Goal: Use online tool/utility: Utilize a website feature to perform a specific function

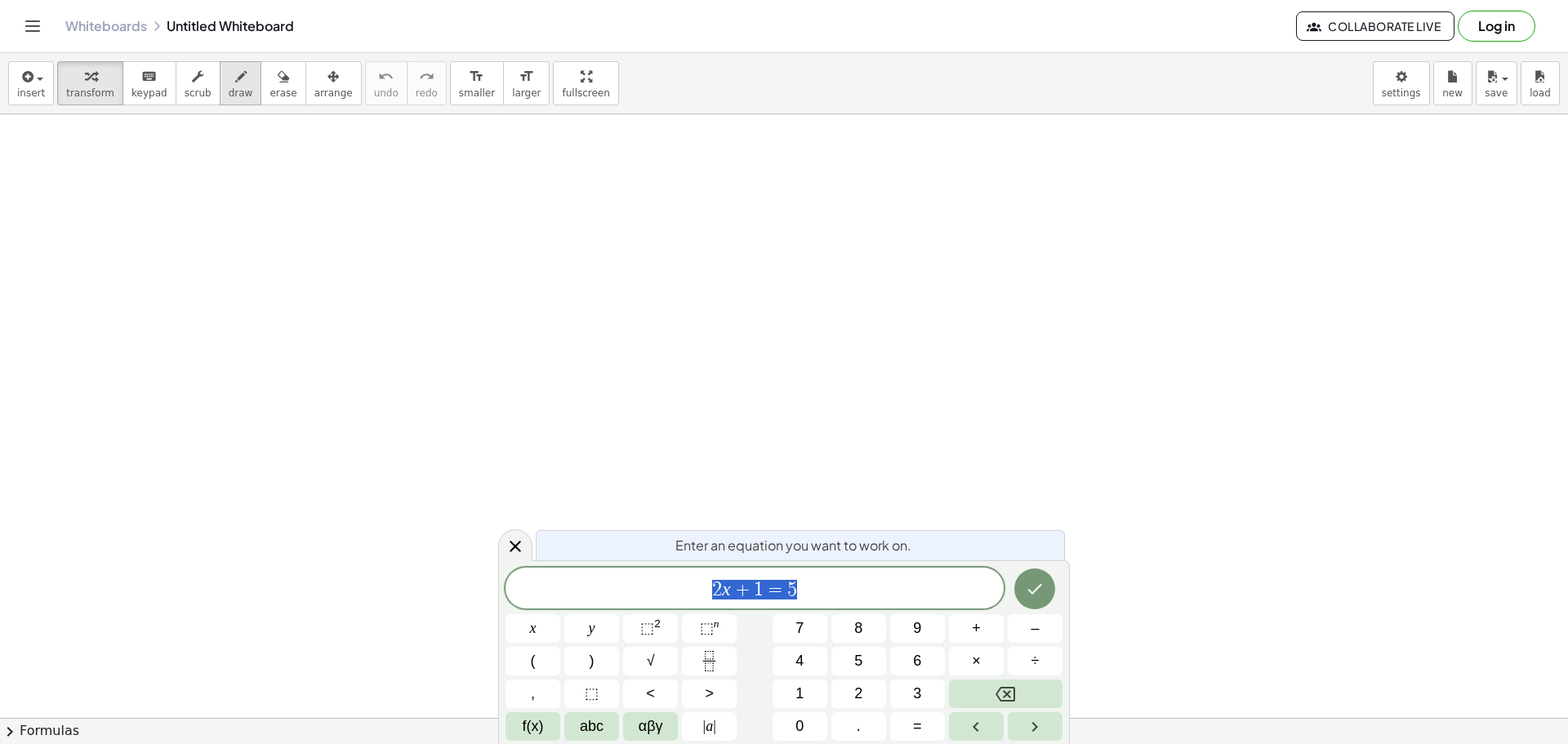
click at [235, 73] on icon "button" at bounding box center [241, 76] width 12 height 19
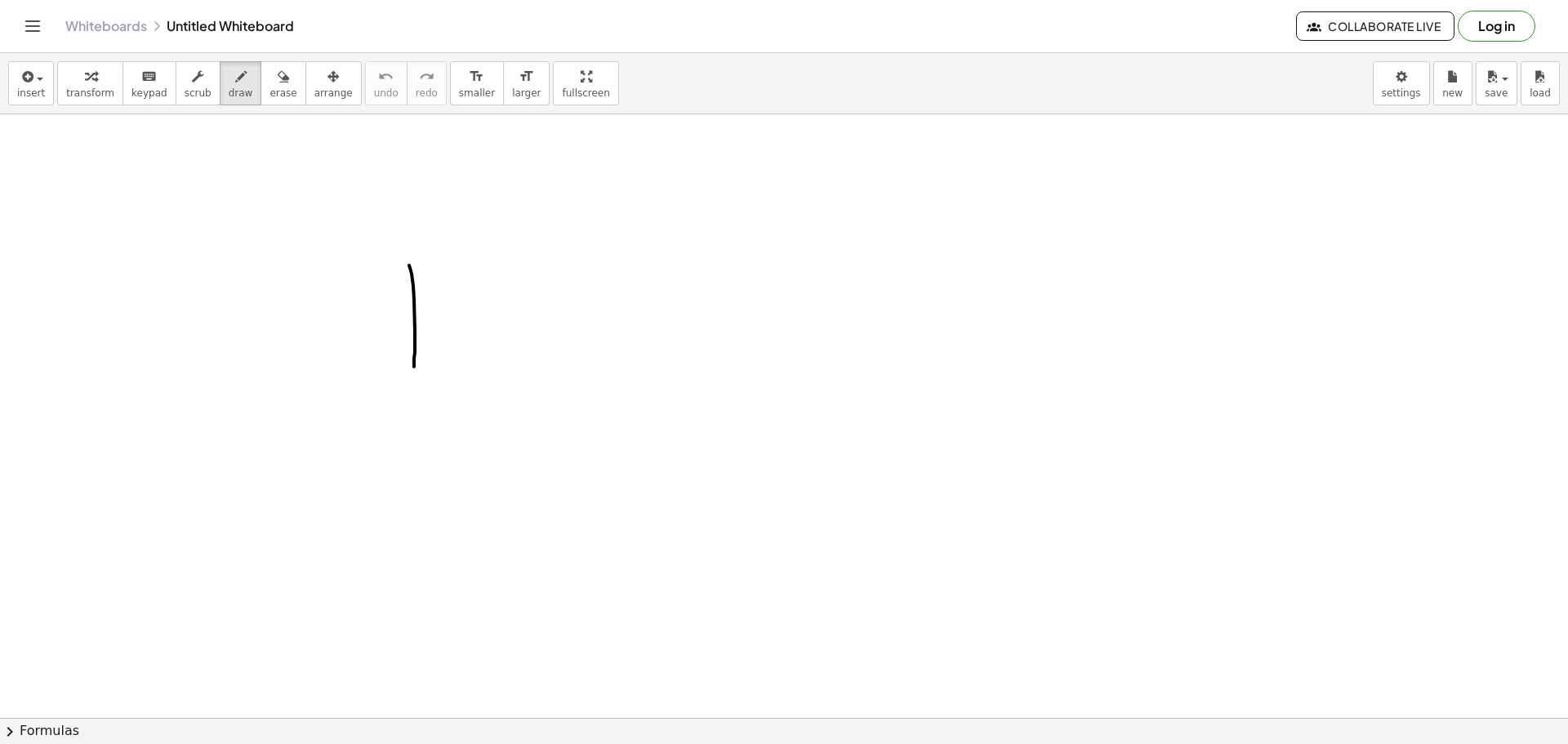
drag, startPoint x: 410, startPoint y: 266, endPoint x: 416, endPoint y: 366, distance: 100.2
drag, startPoint x: 418, startPoint y: 333, endPoint x: 446, endPoint y: 293, distance: 48.8
drag, startPoint x: 447, startPoint y: 289, endPoint x: 455, endPoint y: 369, distance: 80.4
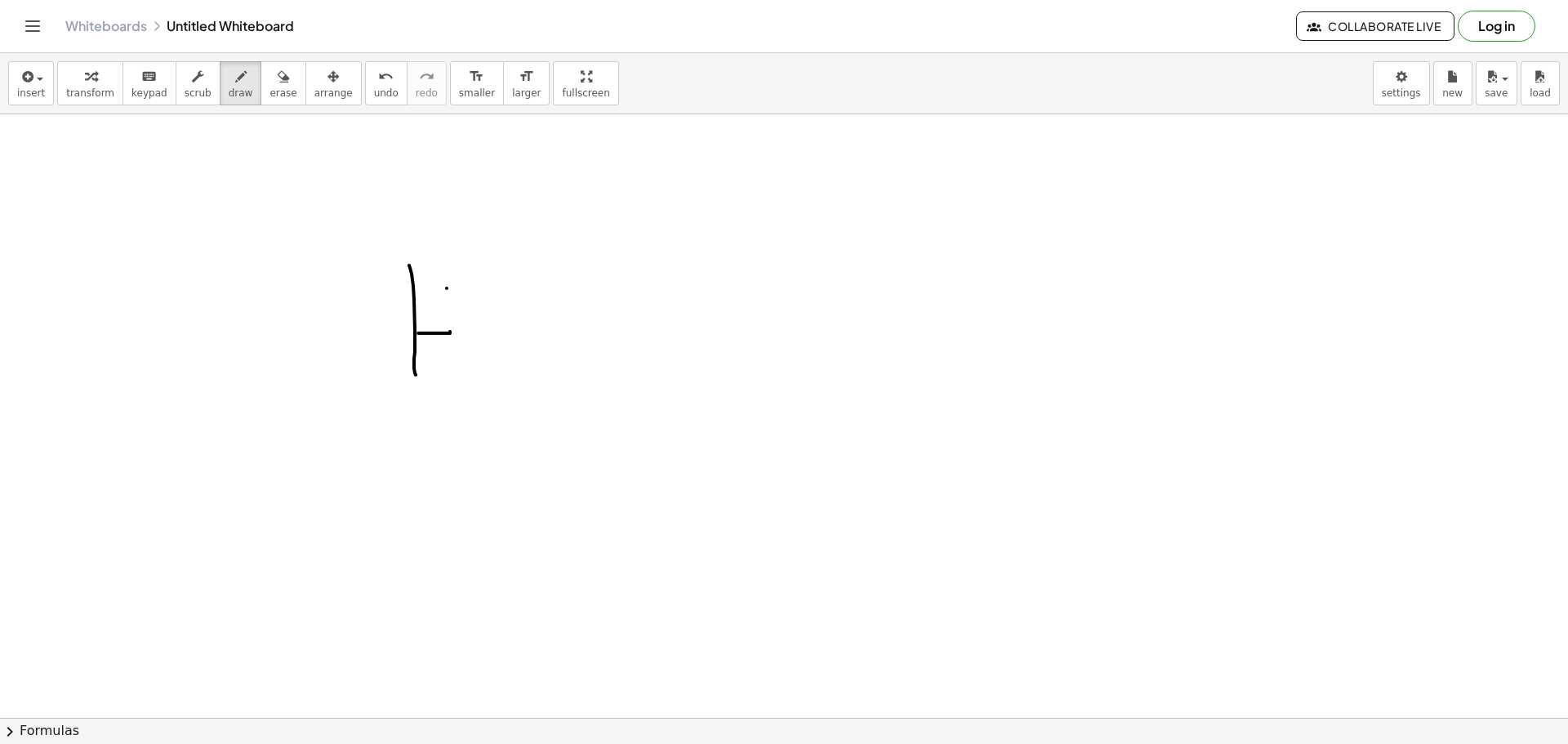
drag, startPoint x: 465, startPoint y: 362, endPoint x: 481, endPoint y: 352, distance: 18.9
drag, startPoint x: 493, startPoint y: 347, endPoint x: 502, endPoint y: 370, distance: 24.7
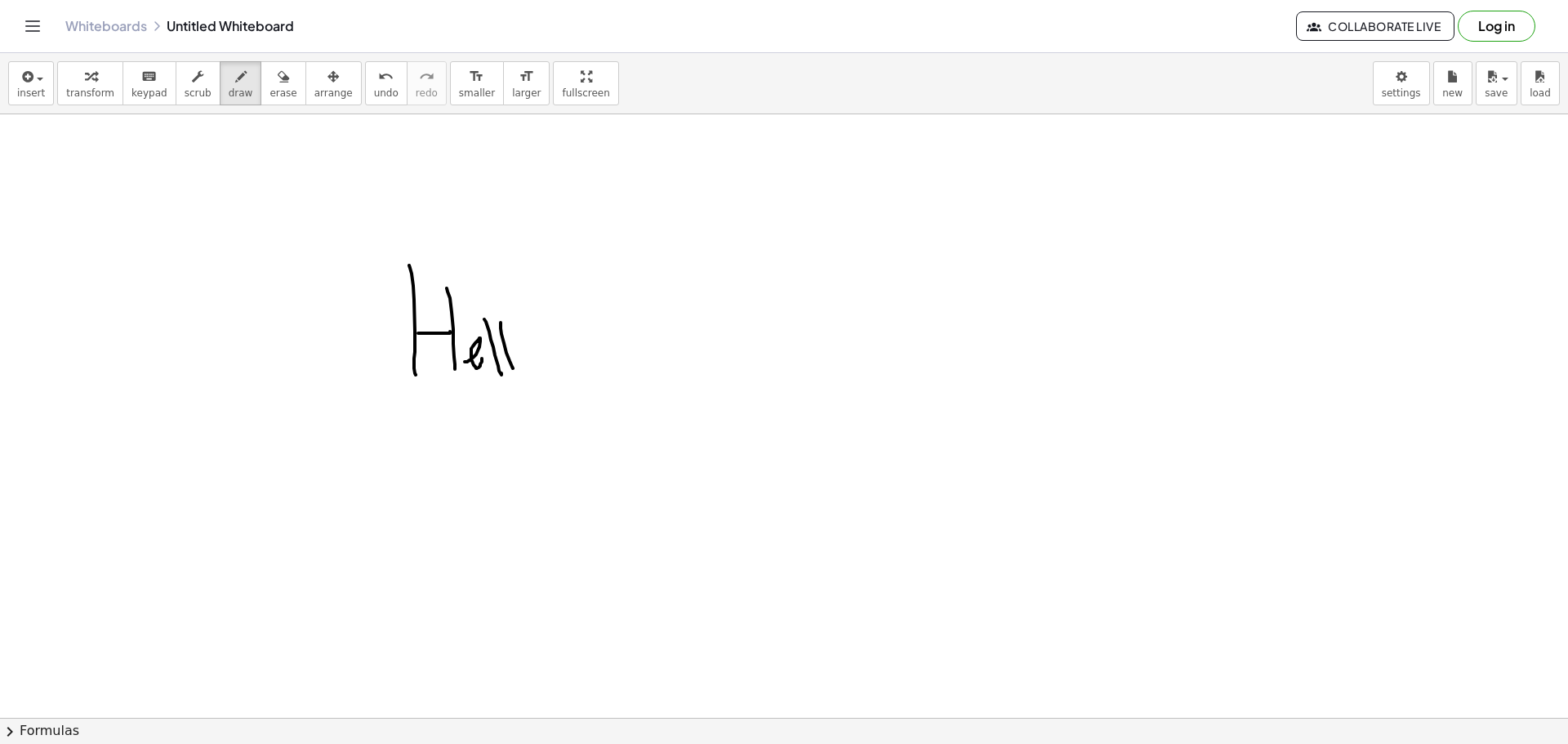
drag, startPoint x: 501, startPoint y: 322, endPoint x: 526, endPoint y: 356, distance: 42.2
drag, startPoint x: 526, startPoint y: 356, endPoint x: 505, endPoint y: 362, distance: 21.8
click at [33, 730] on button "chevron_right Formulas" at bounding box center [784, 730] width 1568 height 26
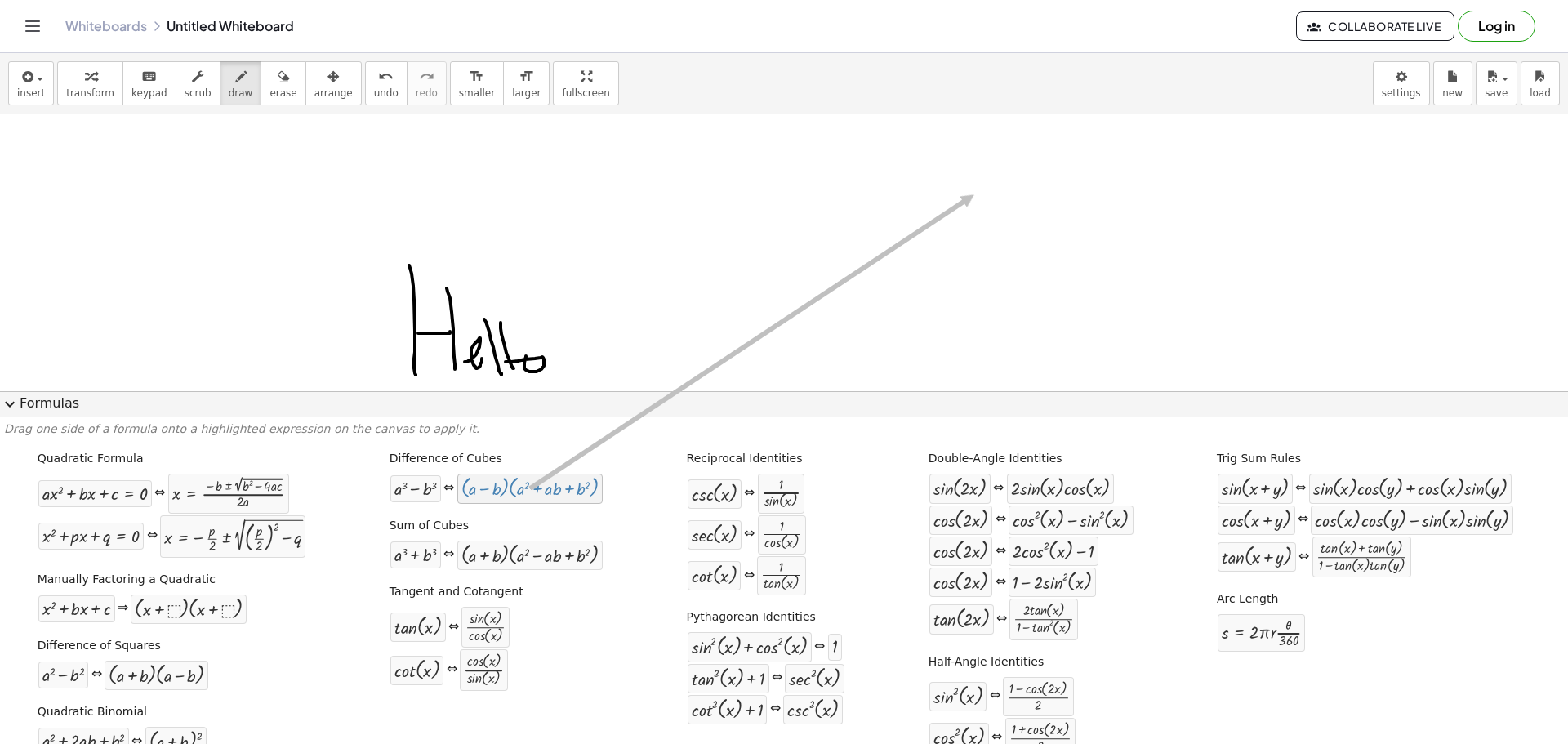
drag, startPoint x: 553, startPoint y: 490, endPoint x: 972, endPoint y: 196, distance: 511.9
drag, startPoint x: 564, startPoint y: 495, endPoint x: 977, endPoint y: 288, distance: 462.0
click at [977, 288] on div "insert select one: Math Expression Function Text Youtube Video Graphing Geometr…" at bounding box center [784, 399] width 1568 height 692
drag, startPoint x: 492, startPoint y: 500, endPoint x: 110, endPoint y: 338, distance: 414.9
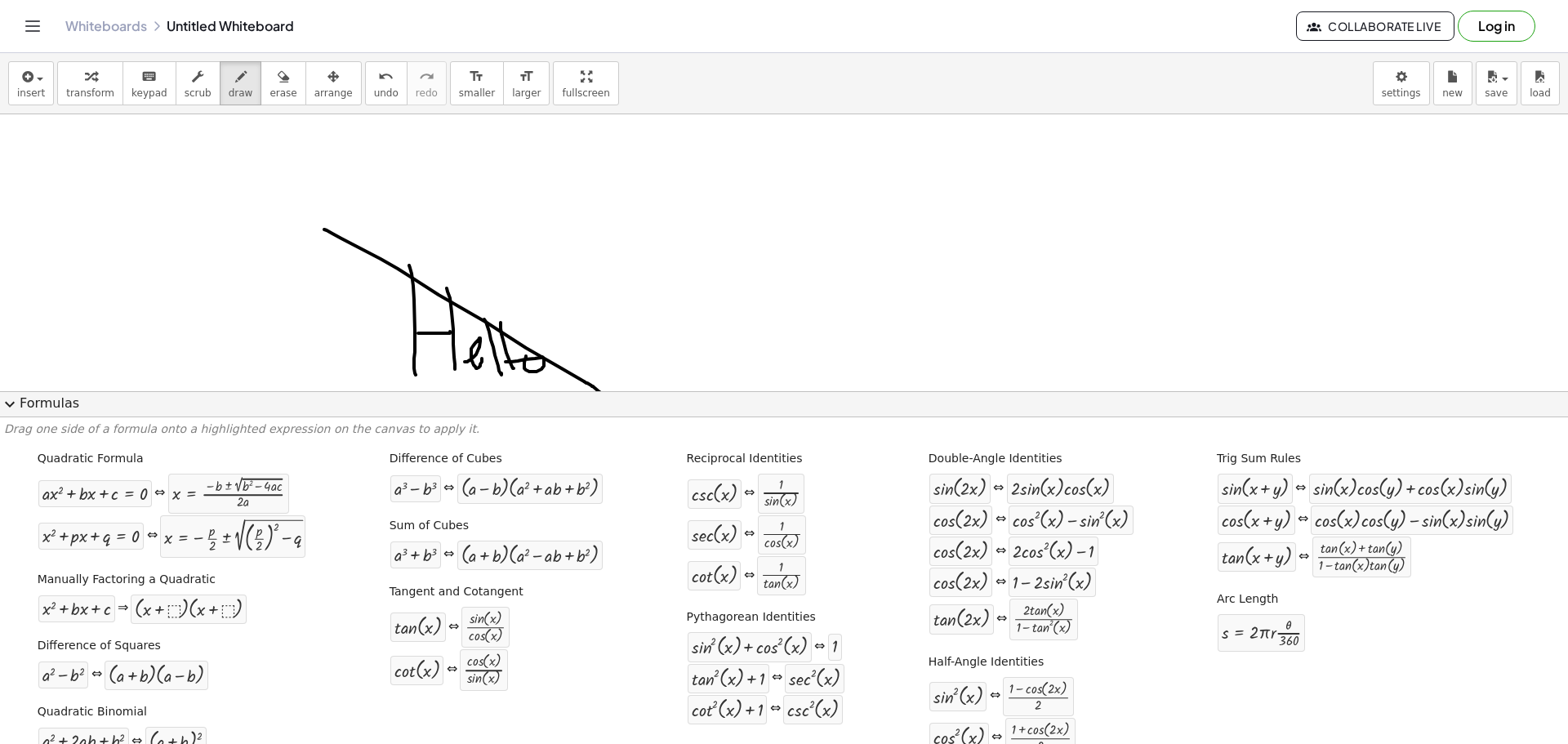
drag, startPoint x: 324, startPoint y: 229, endPoint x: 614, endPoint y: 400, distance: 336.7
click at [614, 400] on div "insert select one: Math Expression Function Text Youtube Video Graphing Geometr…" at bounding box center [784, 399] width 1568 height 692
click at [378, 82] on icon "undo" at bounding box center [386, 76] width 15 height 19
click at [38, 91] on span "insert" at bounding box center [30, 93] width 28 height 12
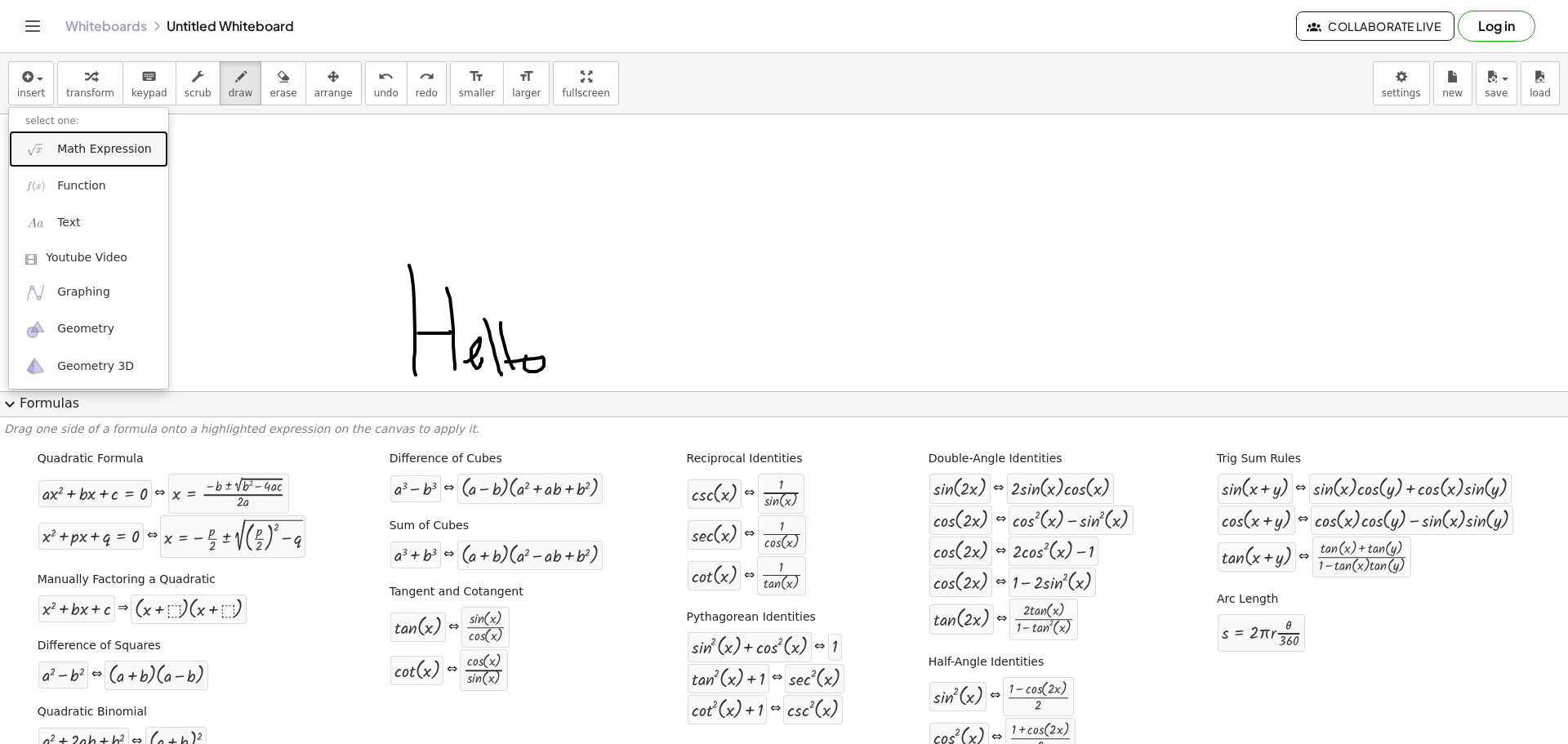
click at [107, 155] on span "Math Expression" at bounding box center [104, 149] width 94 height 16
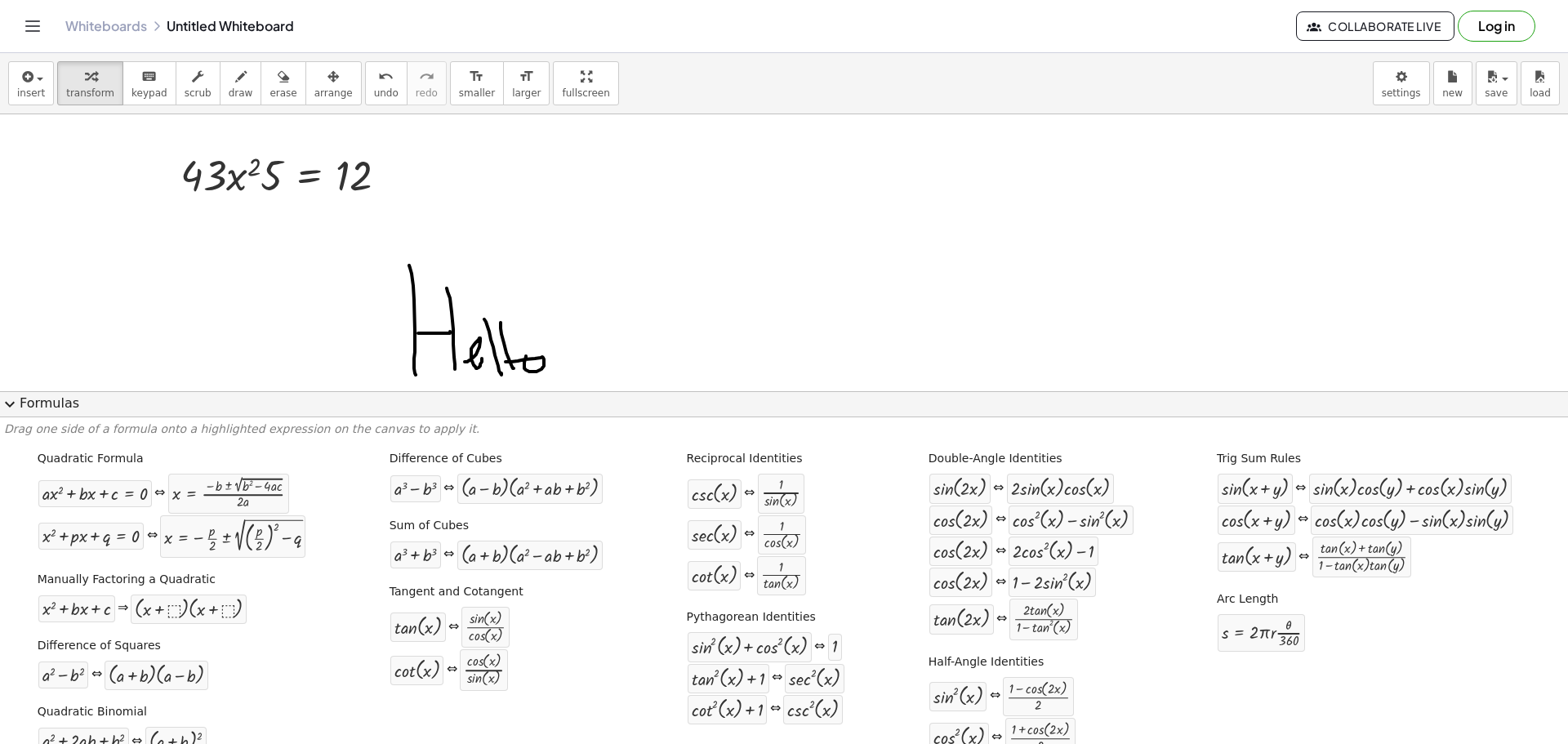
drag, startPoint x: 152, startPoint y: 138, endPoint x: 359, endPoint y: 216, distance: 221.2
click at [279, 159] on div at bounding box center [291, 174] width 237 height 56
click at [274, 173] on div at bounding box center [291, 174] width 237 height 56
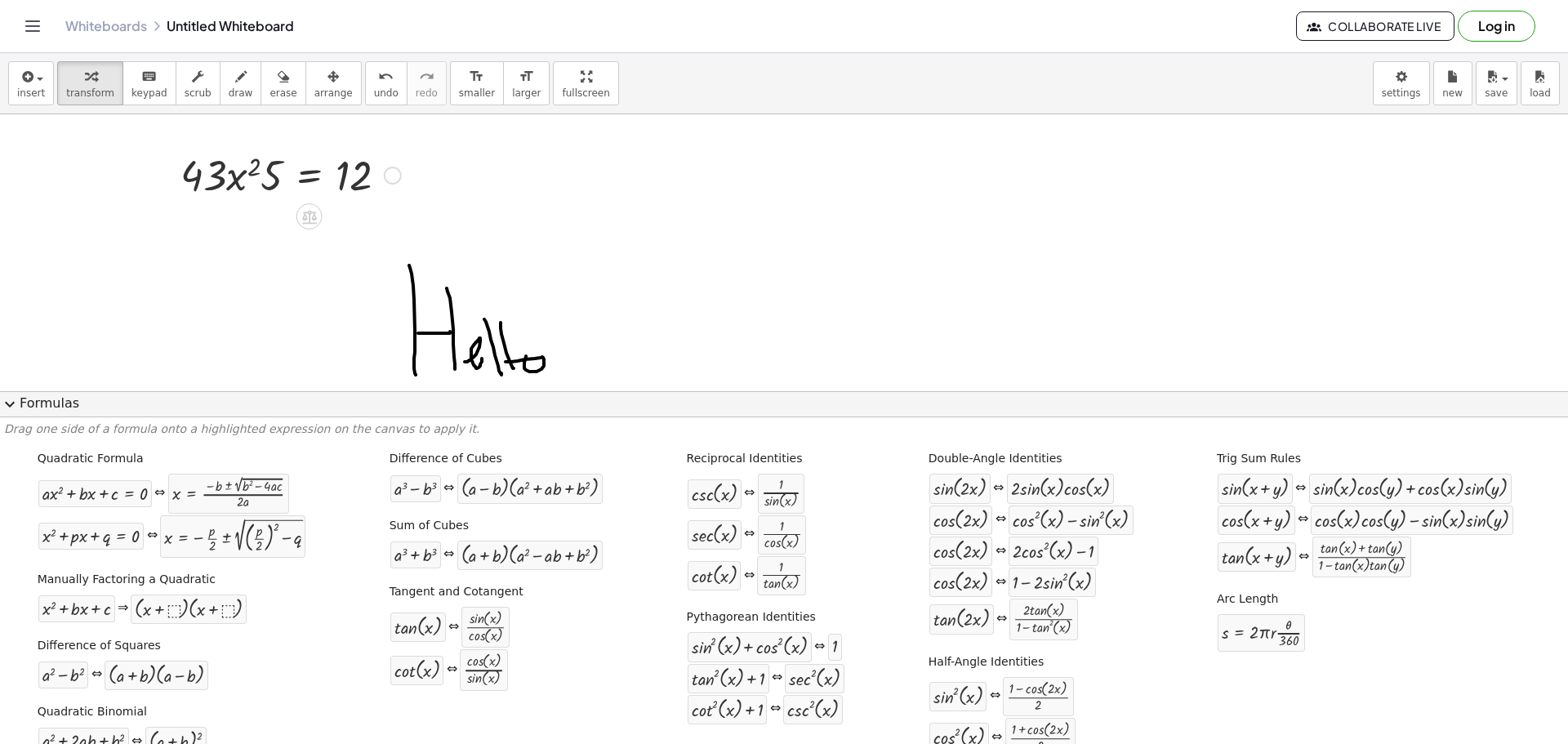
click at [272, 183] on div at bounding box center [291, 174] width 237 height 56
click at [310, 211] on icon at bounding box center [309, 217] width 14 height 14
click at [248, 218] on span "+" at bounding box center [245, 217] width 10 height 24
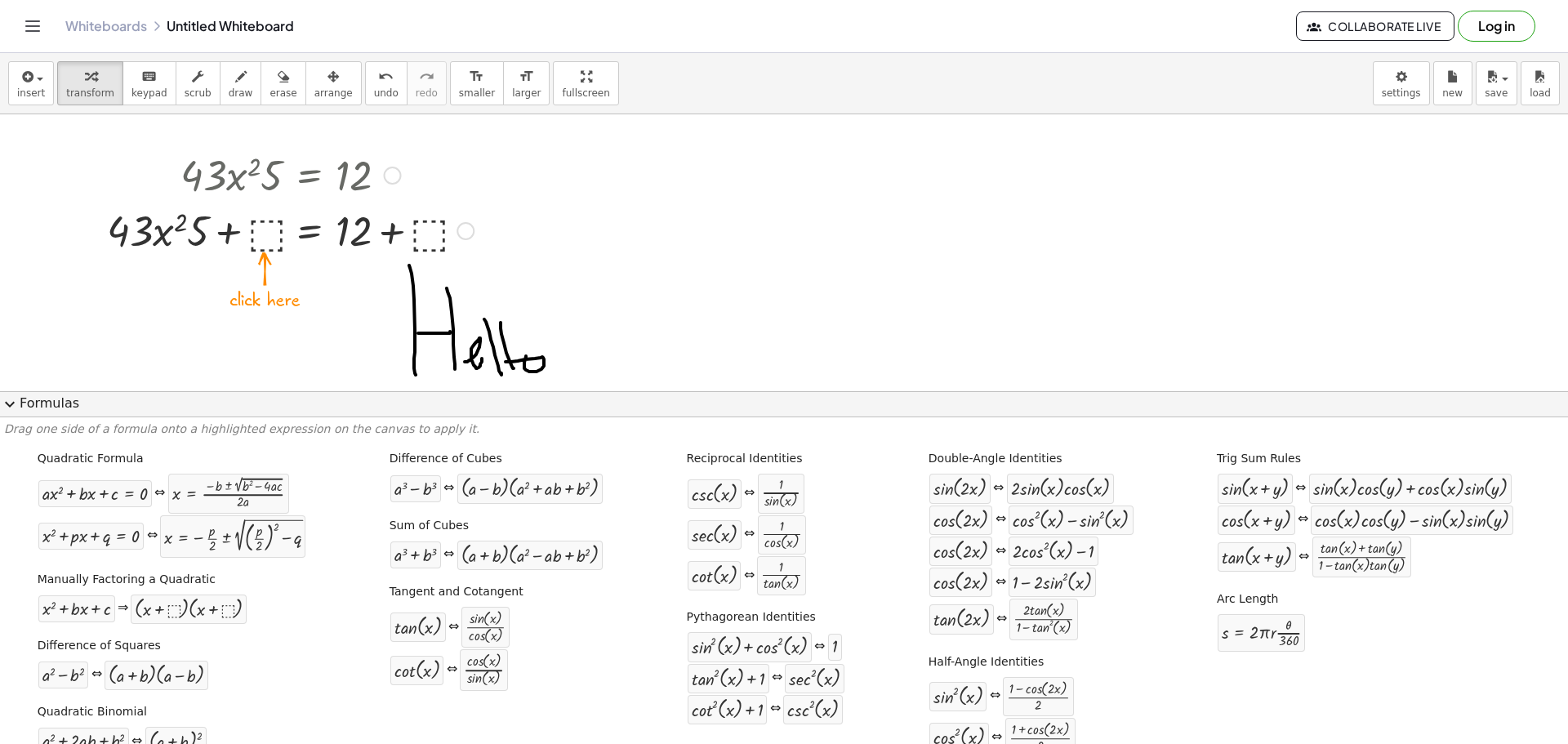
click at [258, 229] on div at bounding box center [290, 229] width 383 height 56
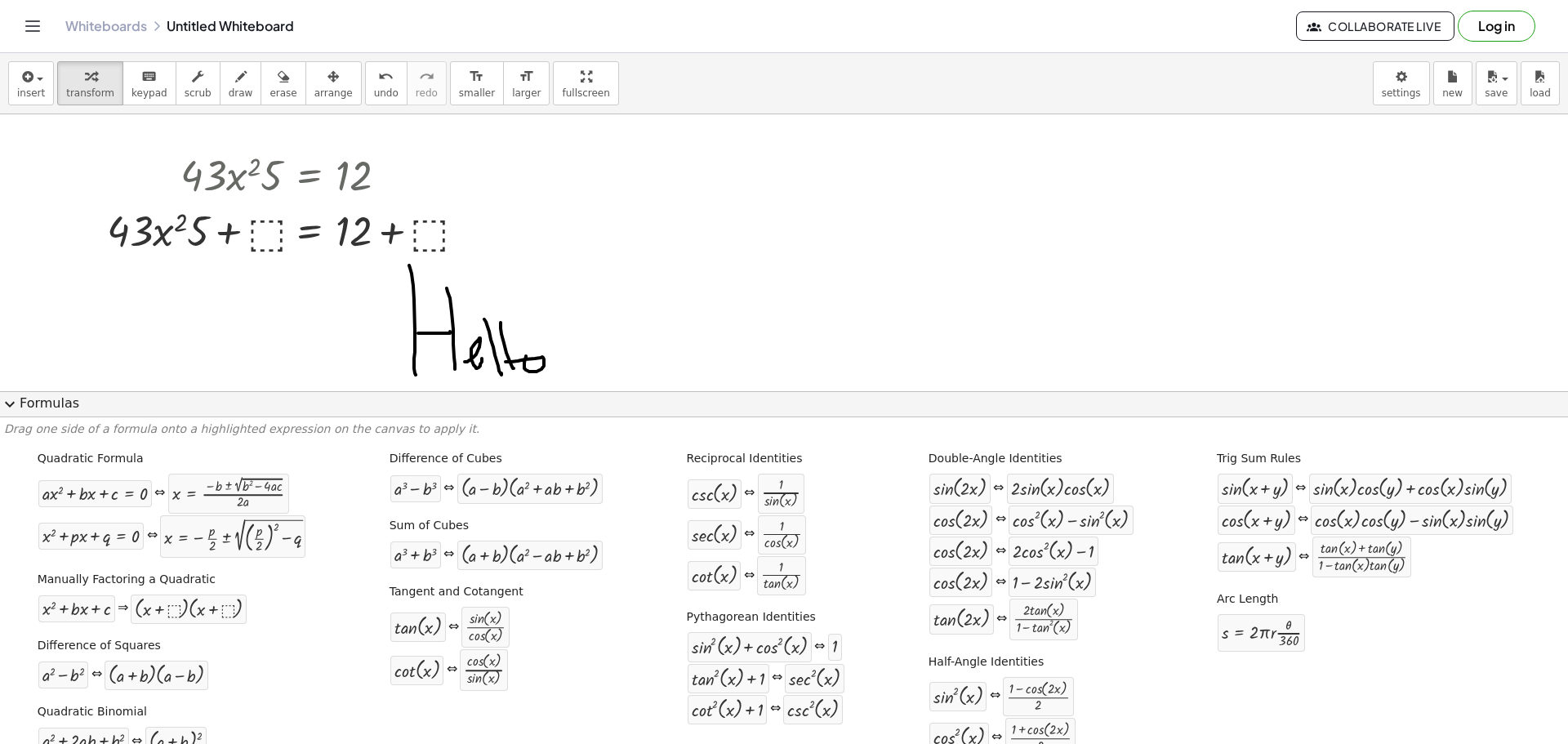
click at [112, 32] on link "Whiteboards" at bounding box center [106, 25] width 82 height 16
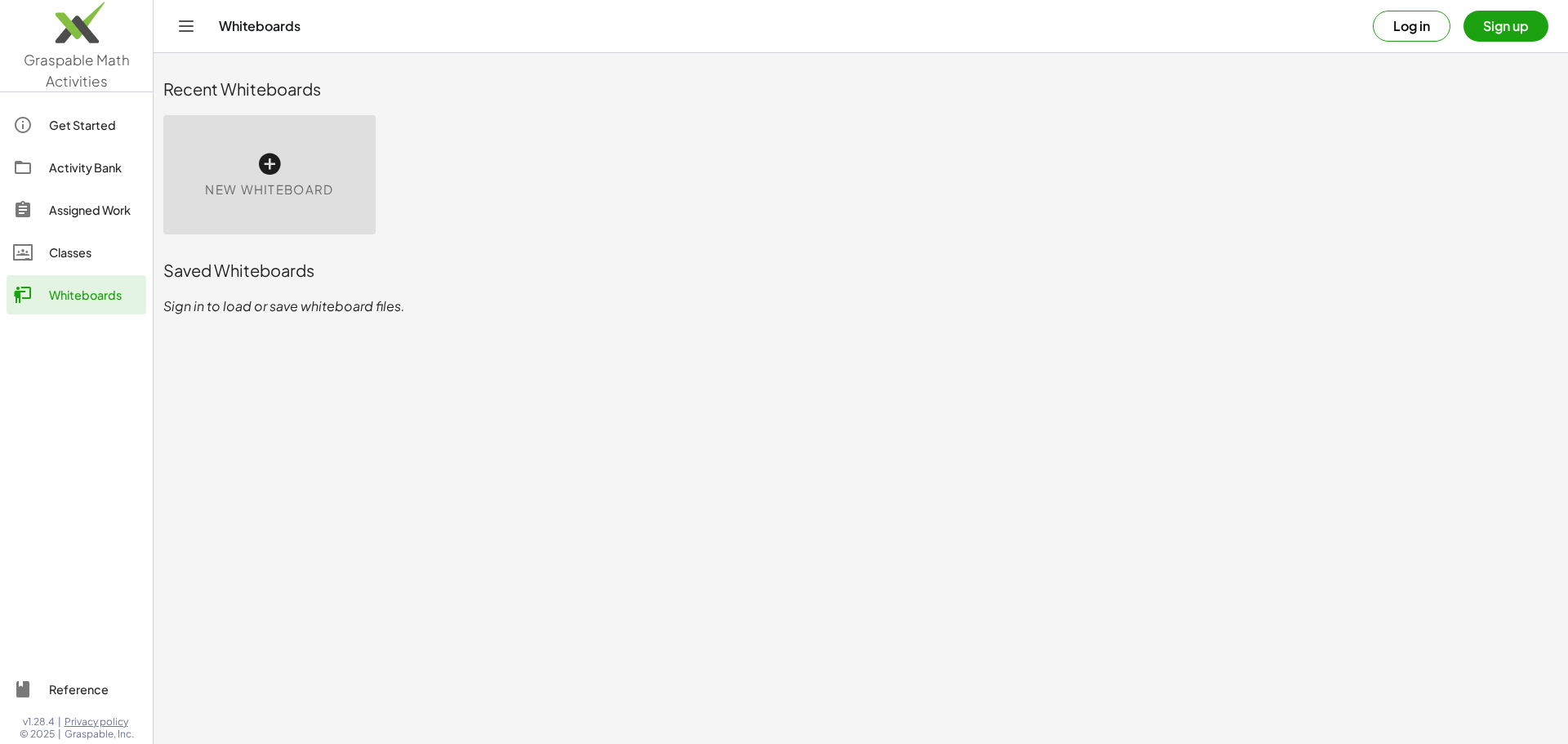
click at [316, 155] on div "New Whiteboard" at bounding box center [269, 174] width 212 height 119
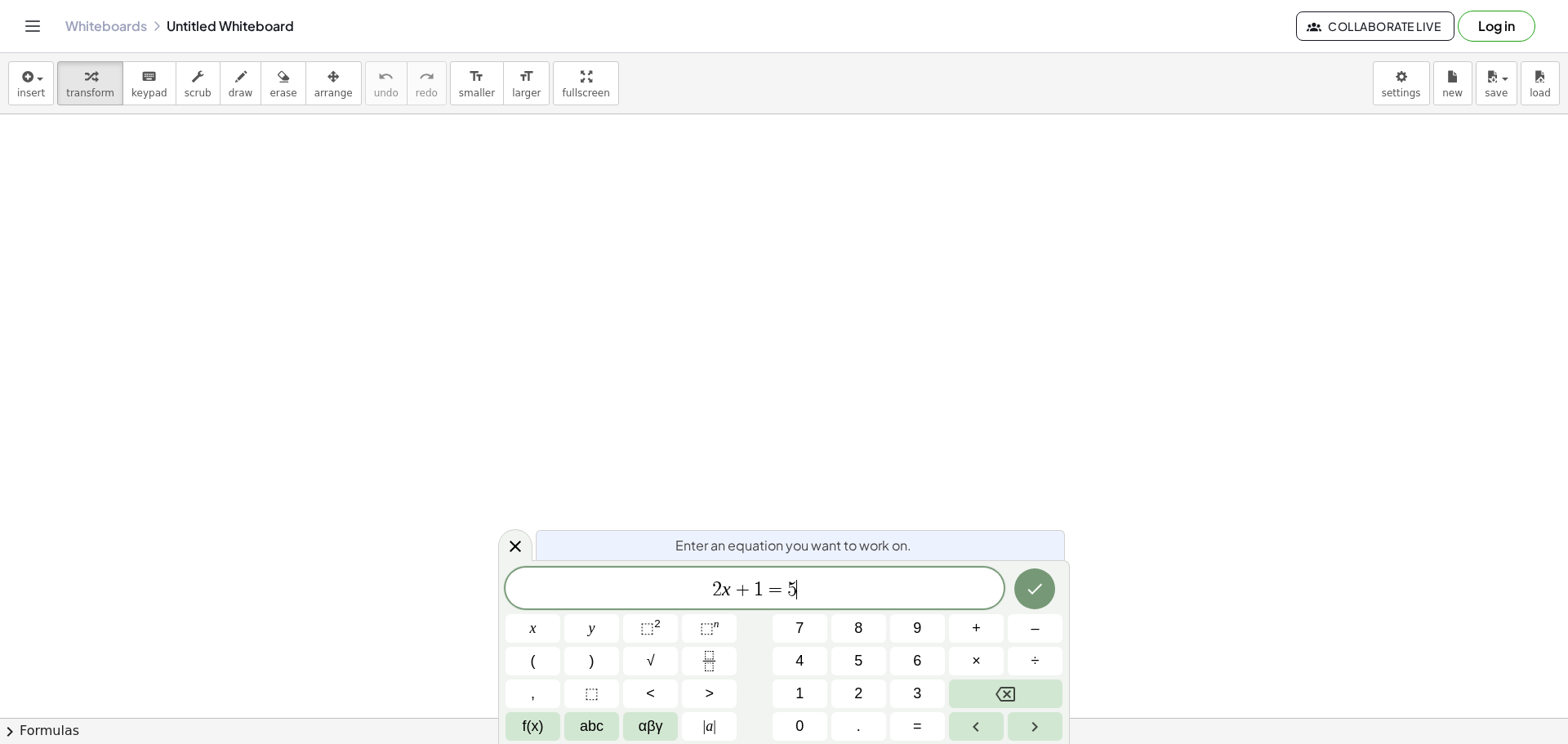
click at [860, 589] on span "2 x + 1 = 5 ​" at bounding box center [754, 589] width 498 height 23
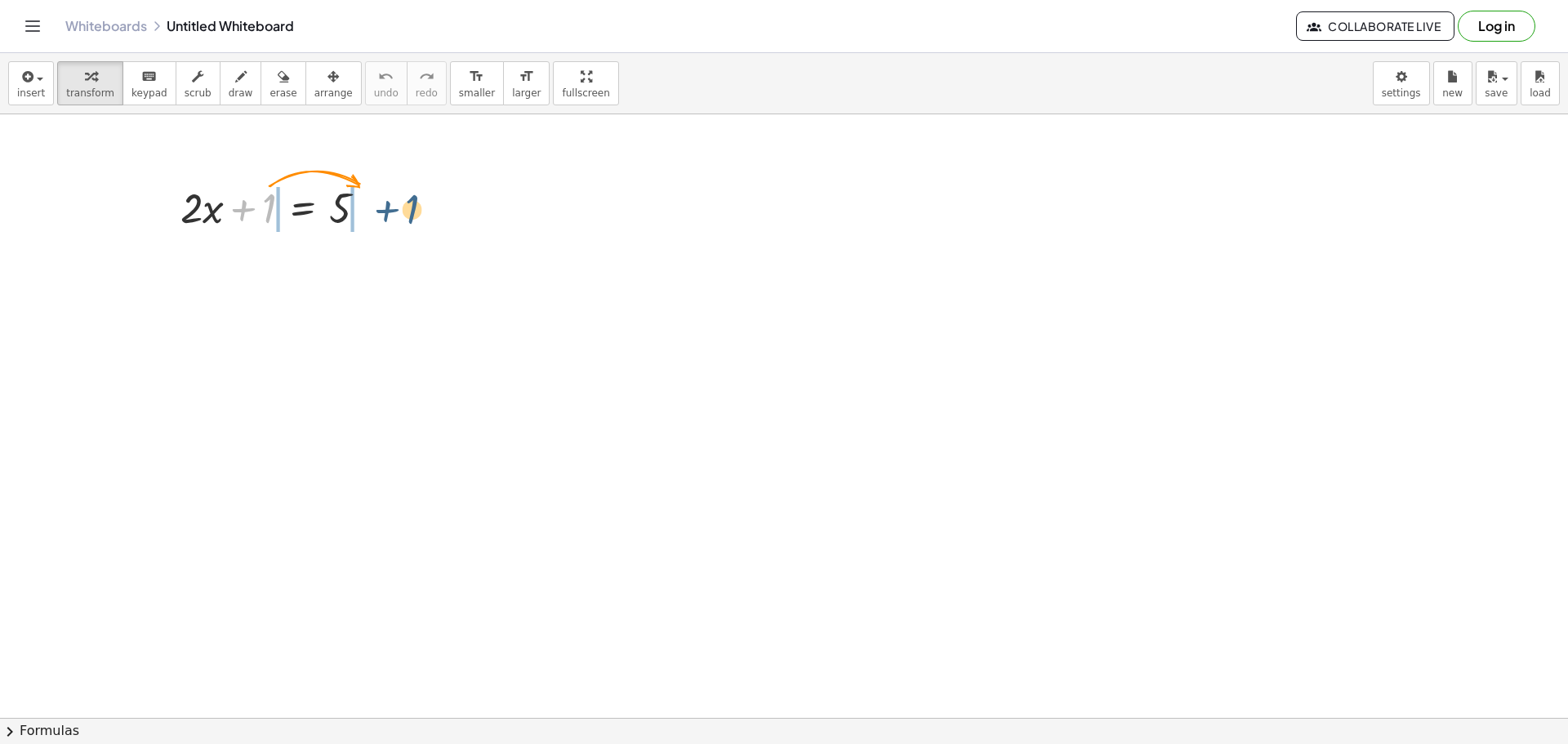
drag, startPoint x: 269, startPoint y: 207, endPoint x: 413, endPoint y: 208, distance: 144.0
click at [301, 305] on icon at bounding box center [302, 305] width 17 height 17
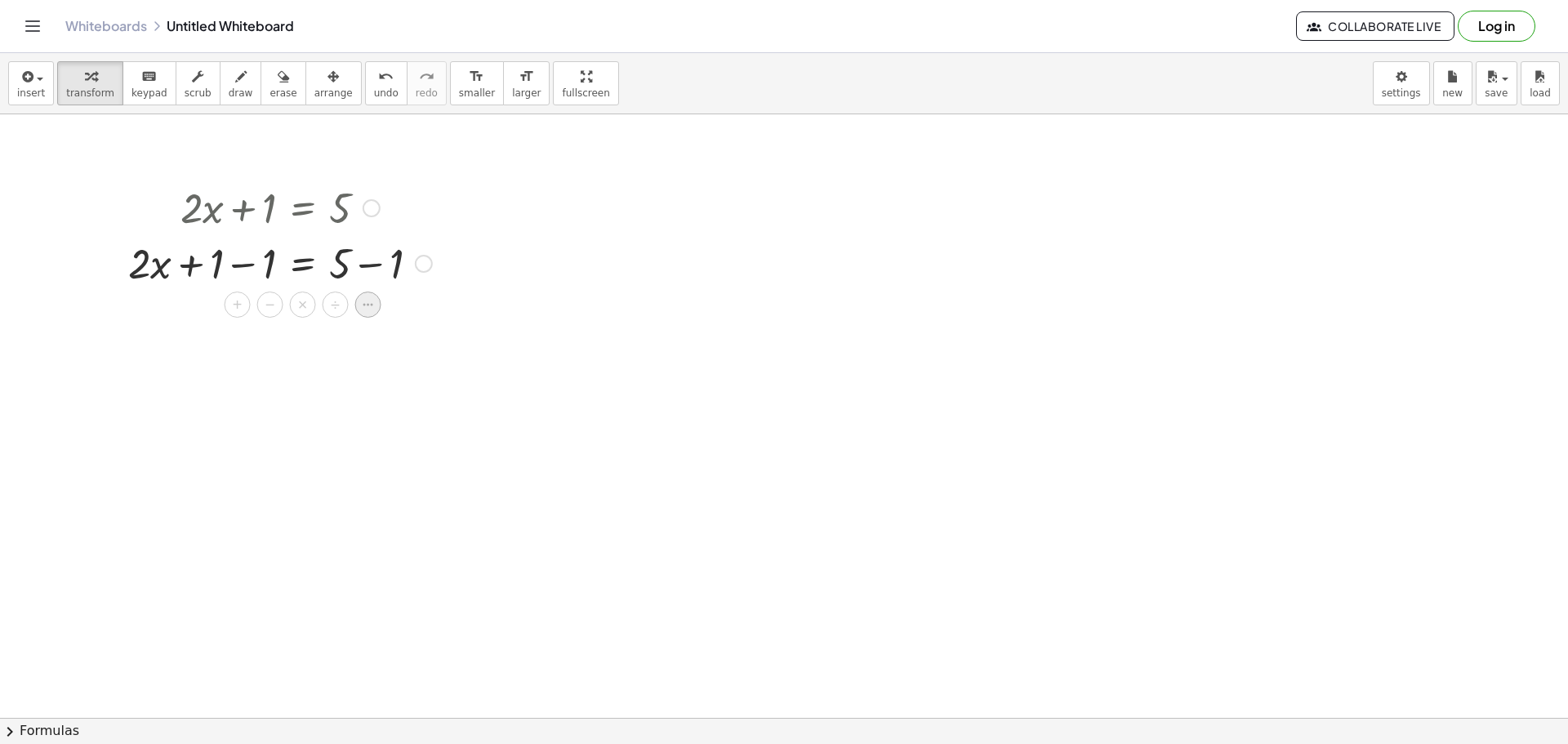
click at [365, 307] on icon at bounding box center [368, 304] width 14 height 14
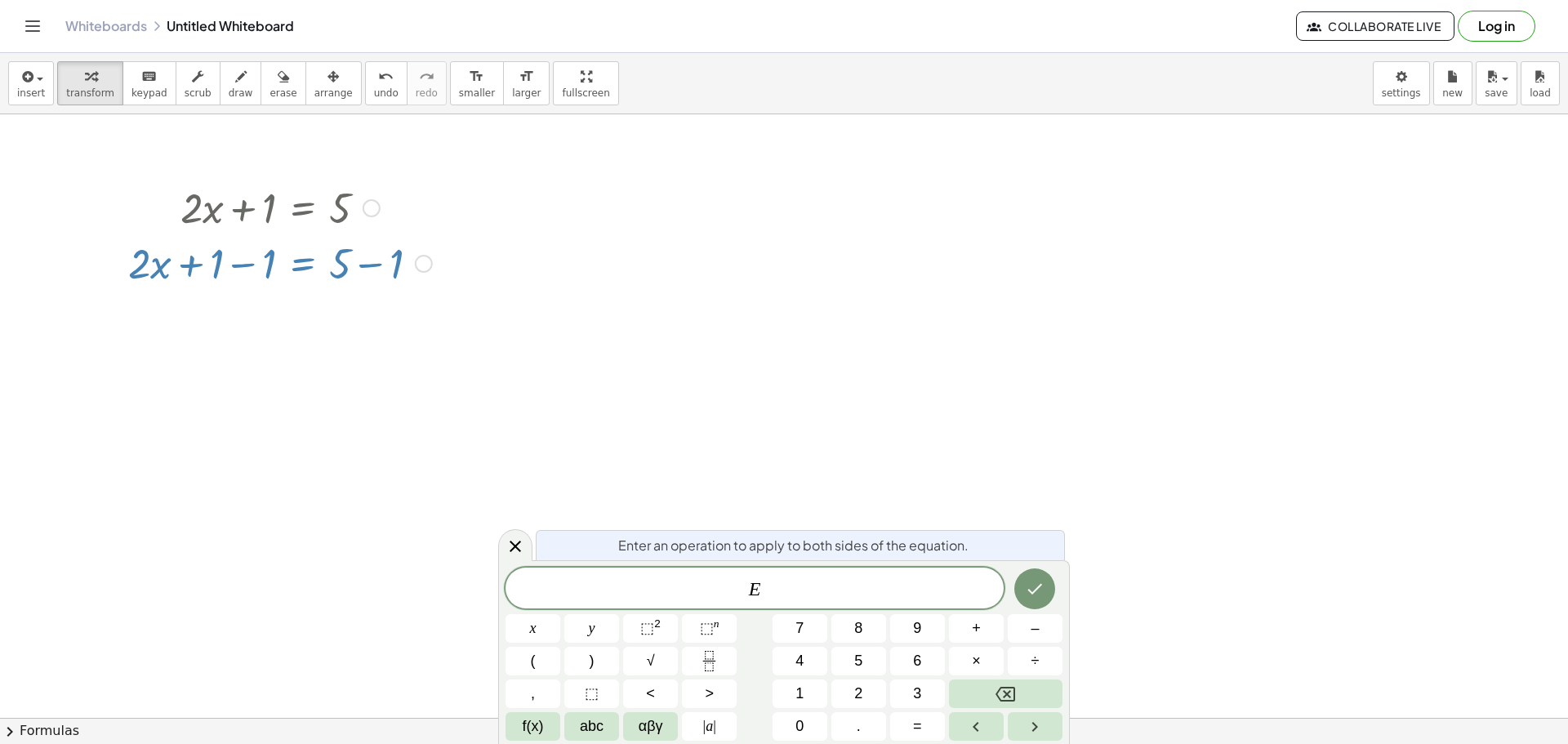
click at [368, 306] on icon at bounding box center [368, 305] width 10 height 3
click at [316, 439] on div at bounding box center [784, 718] width 1568 height 1207
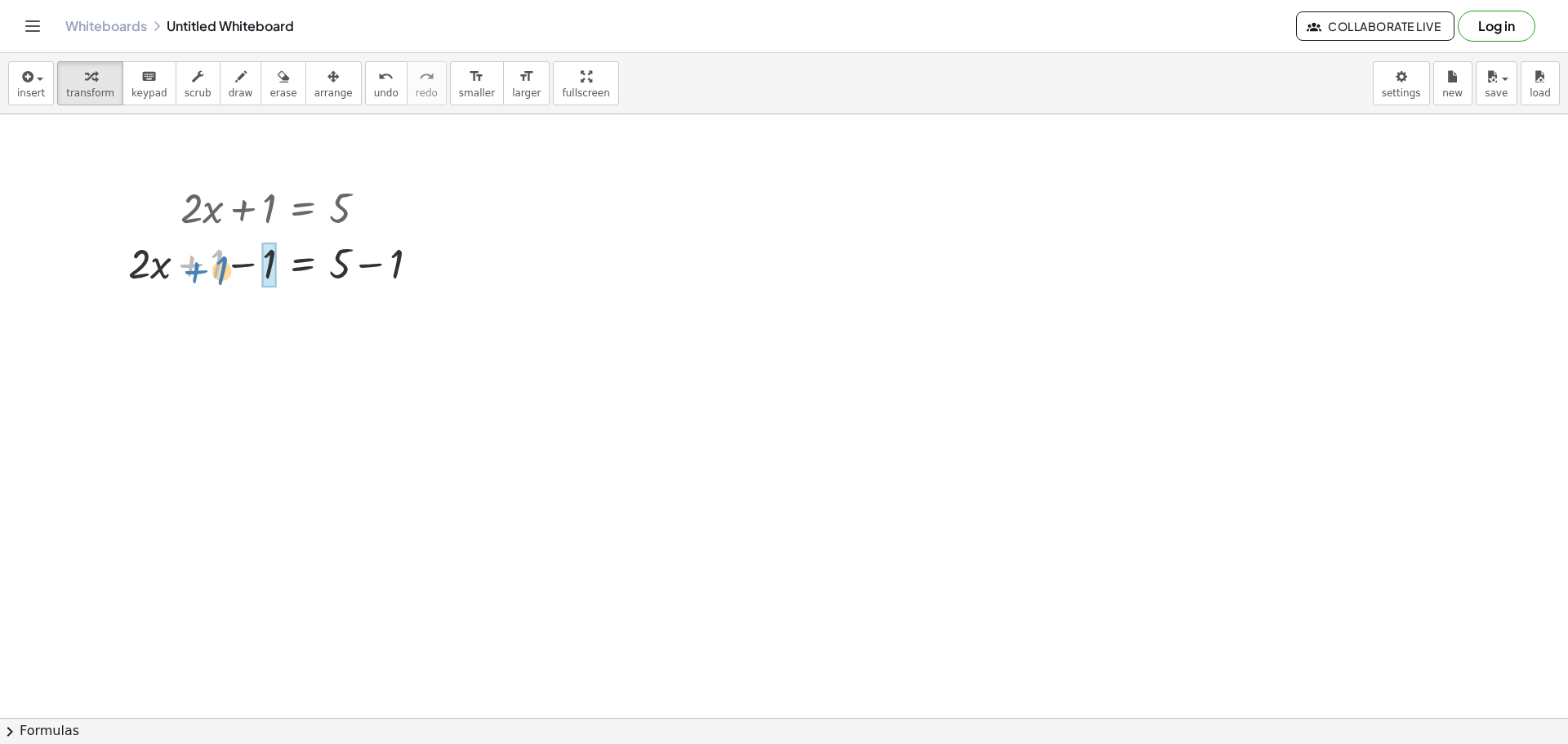
click at [210, 271] on div at bounding box center [280, 262] width 320 height 56
drag, startPoint x: 378, startPoint y: 320, endPoint x: 382, endPoint y: 346, distance: 26.3
click at [382, 352] on div "+ · 2 · x + 1 = 5 + · 2 · x + 1 − 1 = + 5 − 1 + · 2 · x + 0 = + 5 − 1 · 2 · x =…" at bounding box center [784, 718] width 1568 height 1207
drag, startPoint x: 377, startPoint y: 318, endPoint x: 322, endPoint y: 315, distance: 55.1
click at [322, 315] on div at bounding box center [280, 318] width 320 height 56
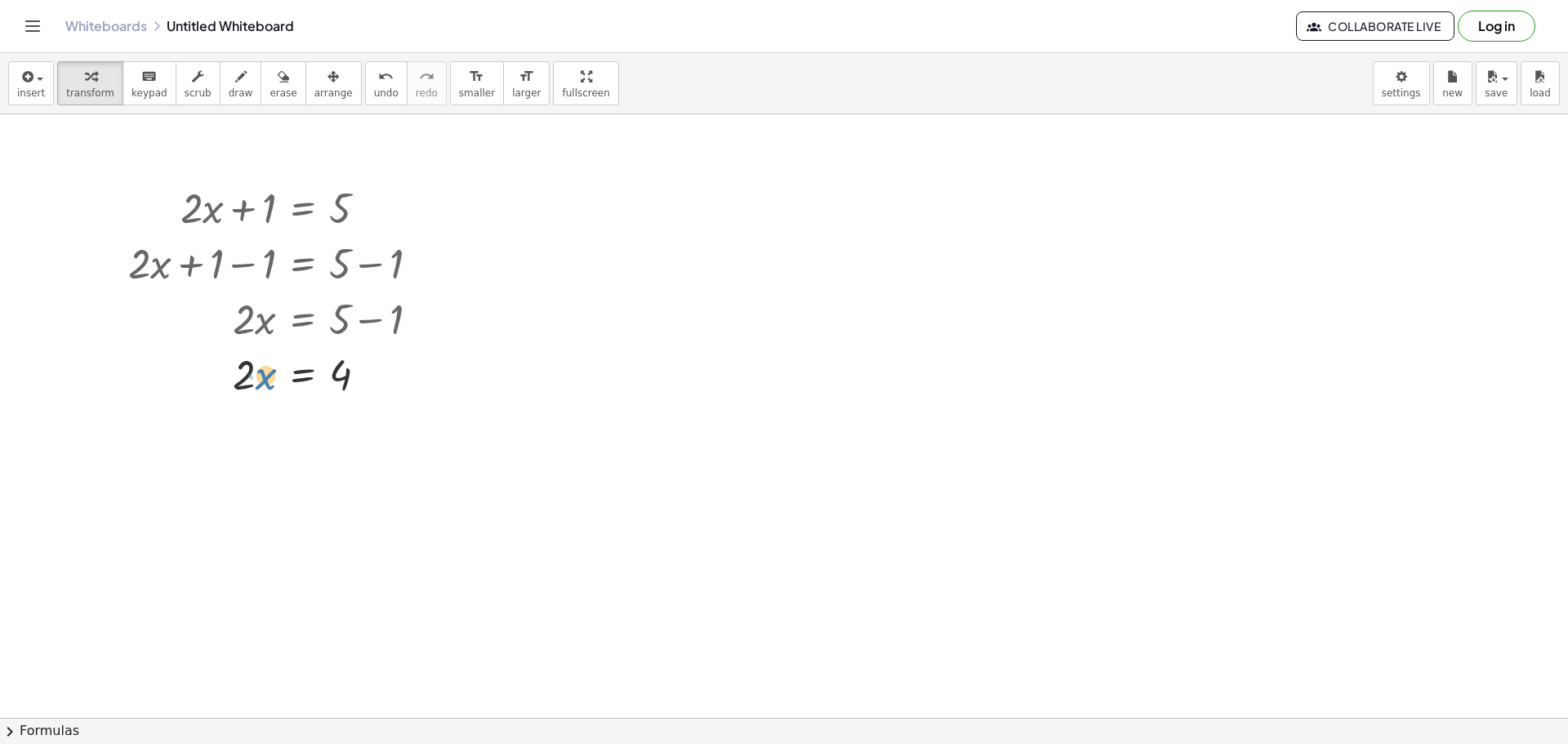
click at [267, 377] on div at bounding box center [280, 373] width 320 height 56
drag, startPoint x: 237, startPoint y: 372, endPoint x: 339, endPoint y: 411, distance: 109.2
drag, startPoint x: 257, startPoint y: 436, endPoint x: 260, endPoint y: 450, distance: 14.3
click at [260, 450] on div at bounding box center [280, 442] width 320 height 82
drag, startPoint x: 256, startPoint y: 463, endPoint x: 251, endPoint y: 424, distance: 39.3
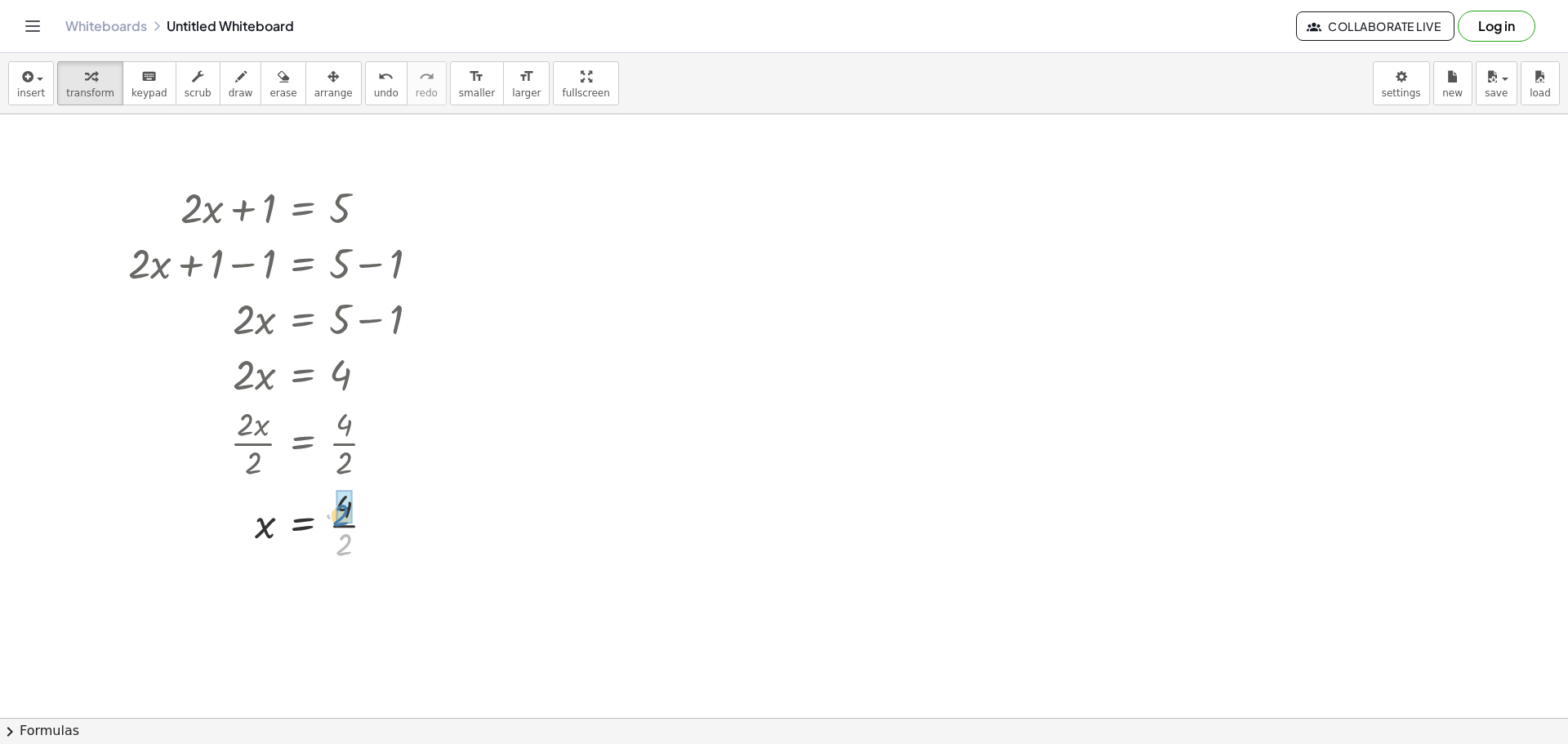
drag, startPoint x: 340, startPoint y: 540, endPoint x: 338, endPoint y: 510, distance: 30.1
click at [19, 17] on div "Whiteboards Untitled Whiteboard Collaborate Live Log in" at bounding box center [784, 26] width 1529 height 52
click at [29, 21] on icon "Toggle navigation" at bounding box center [33, 26] width 14 height 10
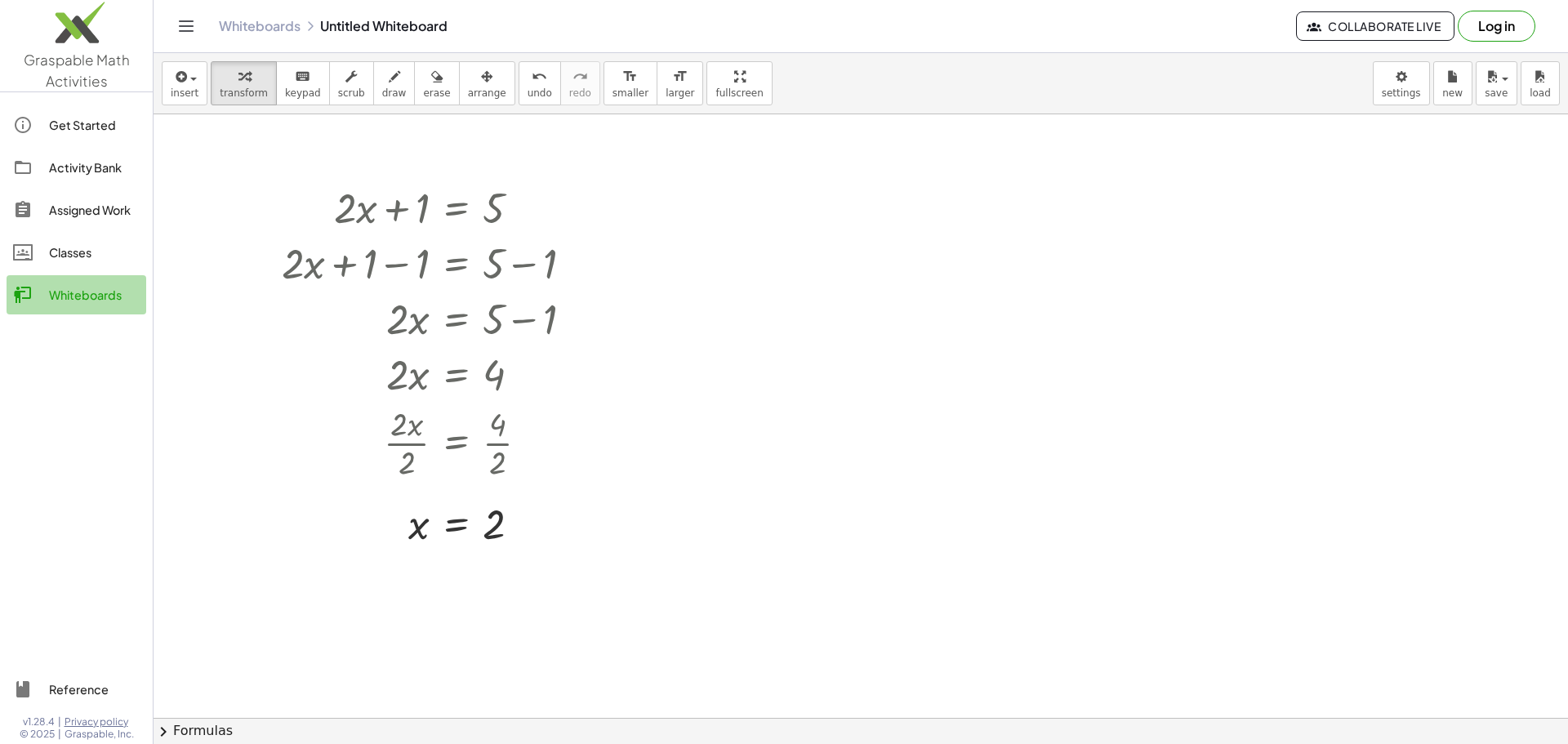
click at [79, 297] on div "Whiteboards" at bounding box center [94, 295] width 91 height 19
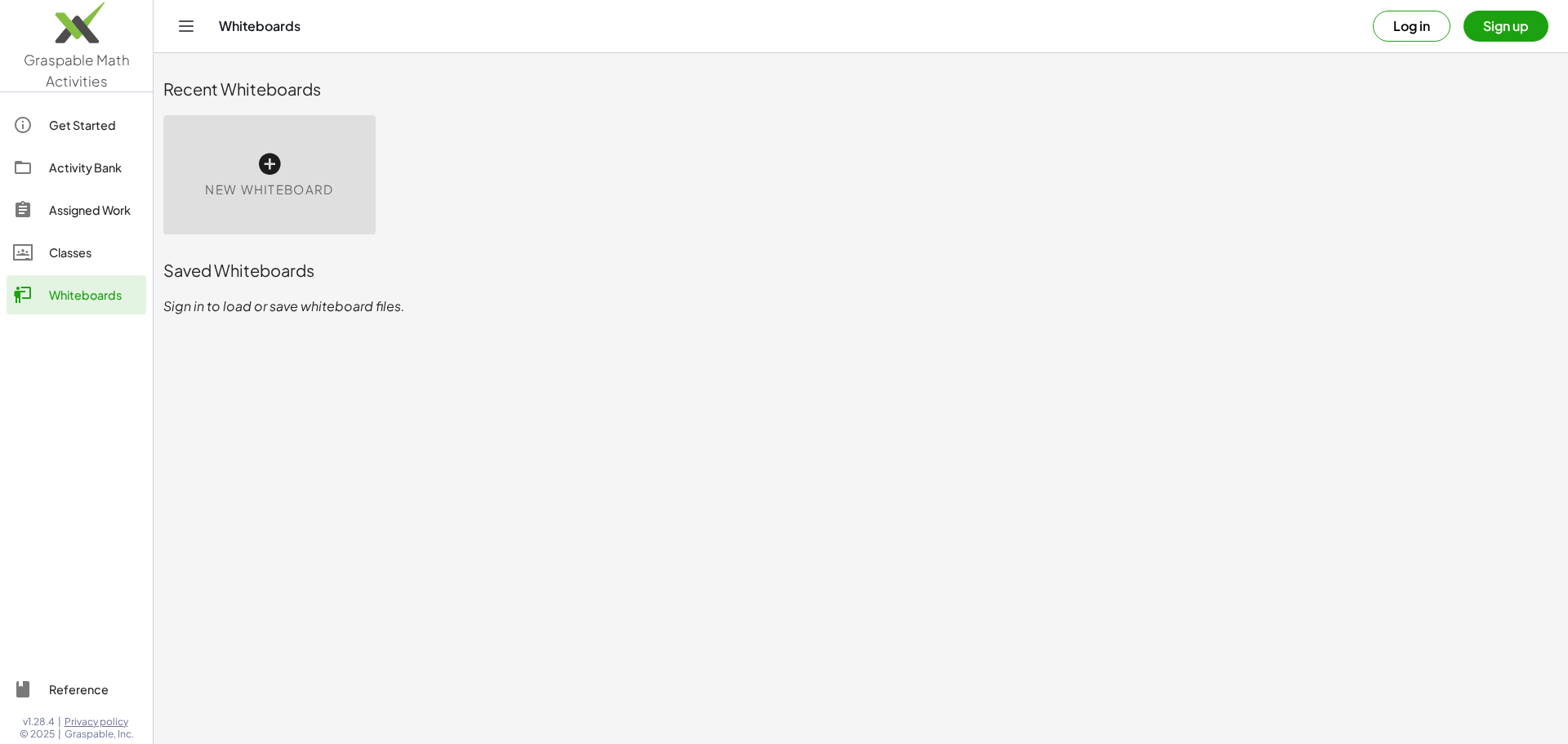
click at [41, 63] on span "Graspable Math Activities" at bounding box center [76, 70] width 106 height 39
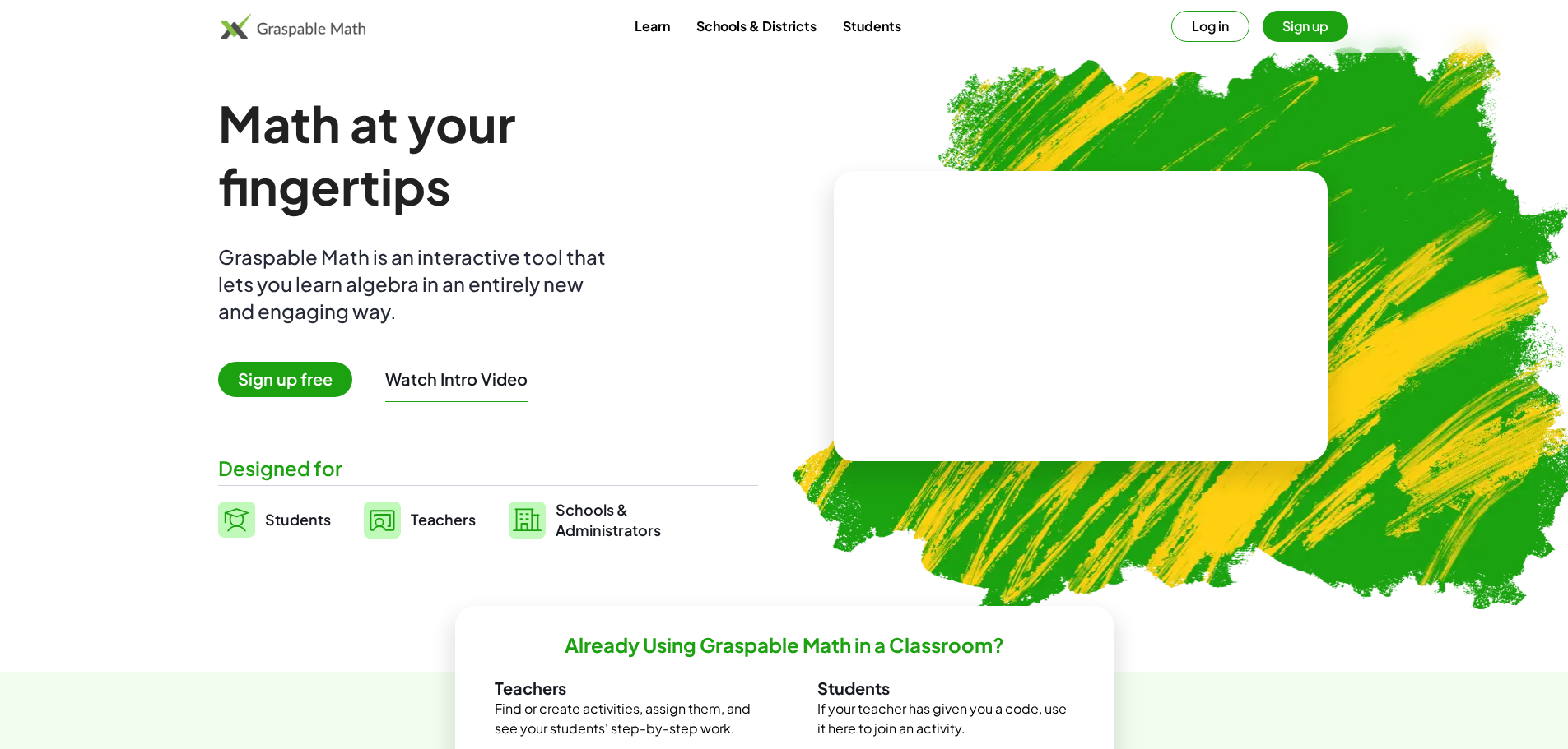
click at [868, 23] on link "Students" at bounding box center [871, 26] width 84 height 31
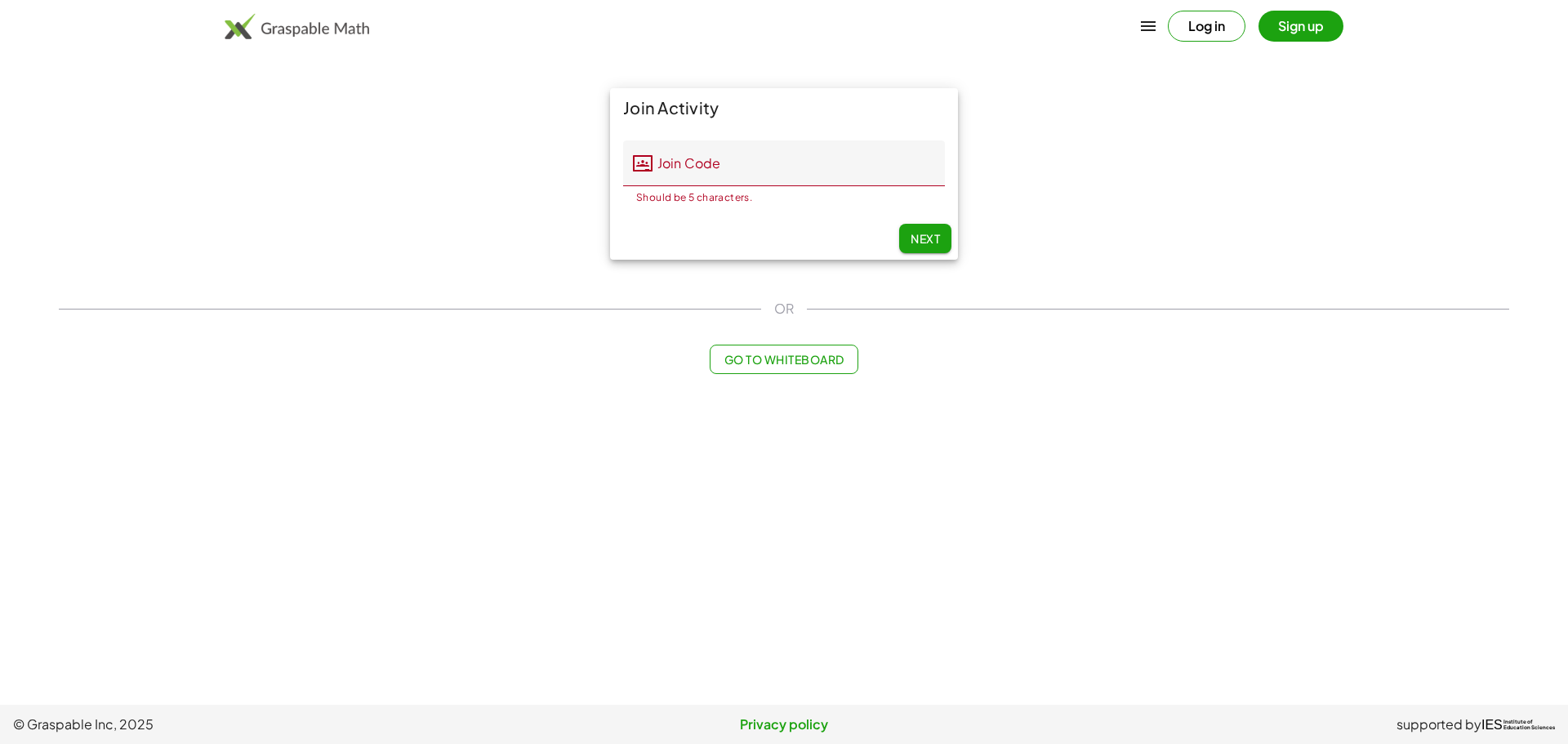
click at [511, 114] on div "Join Activity Join Code Join Code Should be 5 characters. 0 / 5 Next" at bounding box center [784, 174] width 1470 height 191
click at [249, 24] on img at bounding box center [296, 25] width 145 height 26
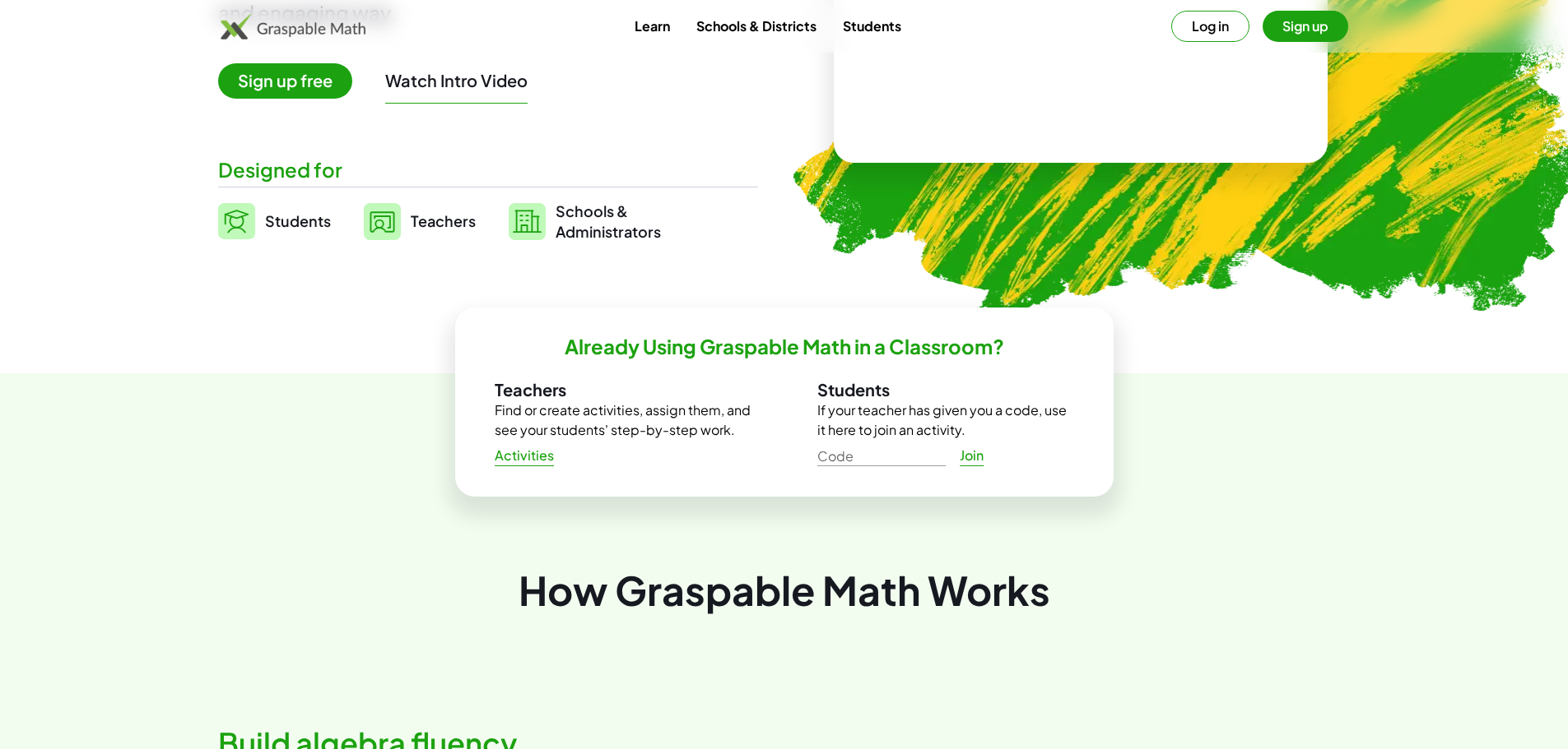
scroll to position [85, 0]
